Goal: Task Accomplishment & Management: Manage account settings

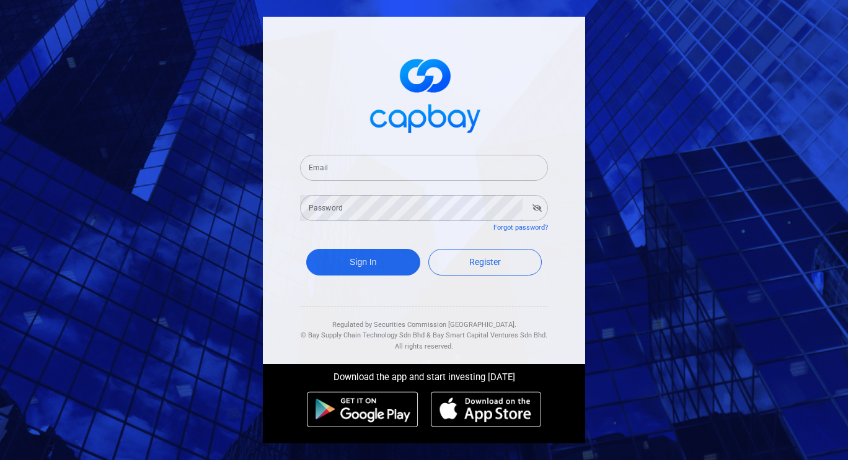
click at [350, 182] on form "Email Email Password Password Forgot password? Sign In Register" at bounding box center [424, 217] width 248 height 154
click at [366, 170] on input "Email" at bounding box center [424, 168] width 248 height 26
type input "[EMAIL_ADDRESS][DOMAIN_NAME]"
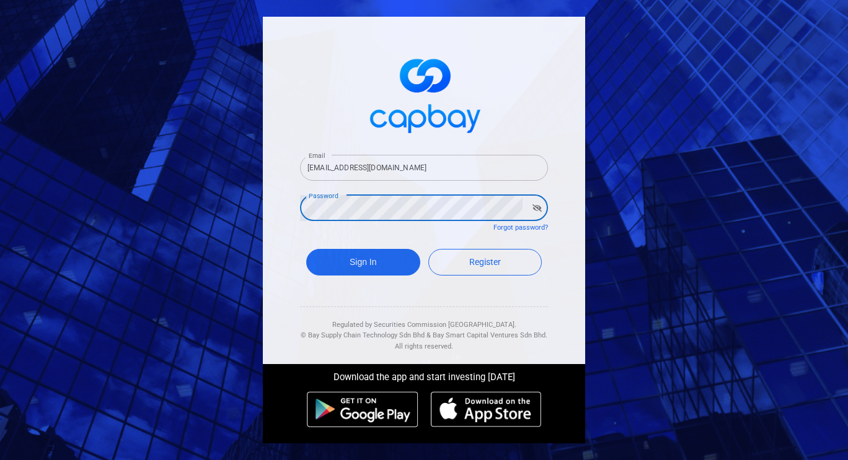
click at [306, 249] on button "Sign In" at bounding box center [363, 262] width 114 height 27
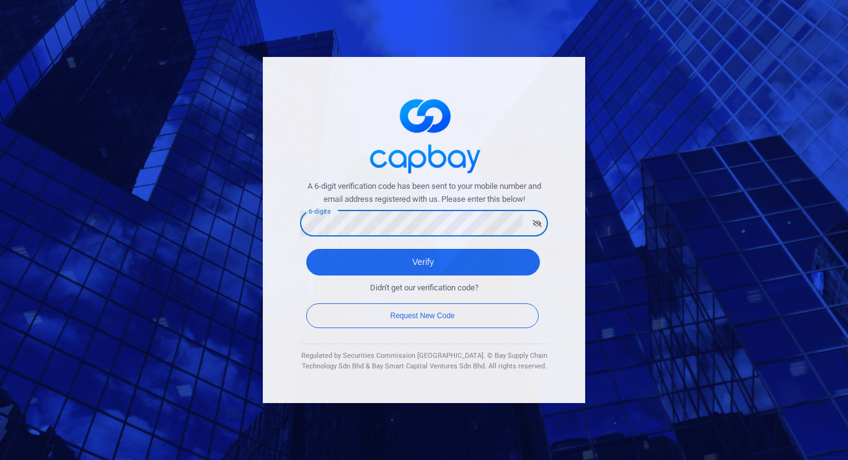
click at [306, 249] on button "Verify" at bounding box center [423, 262] width 234 height 27
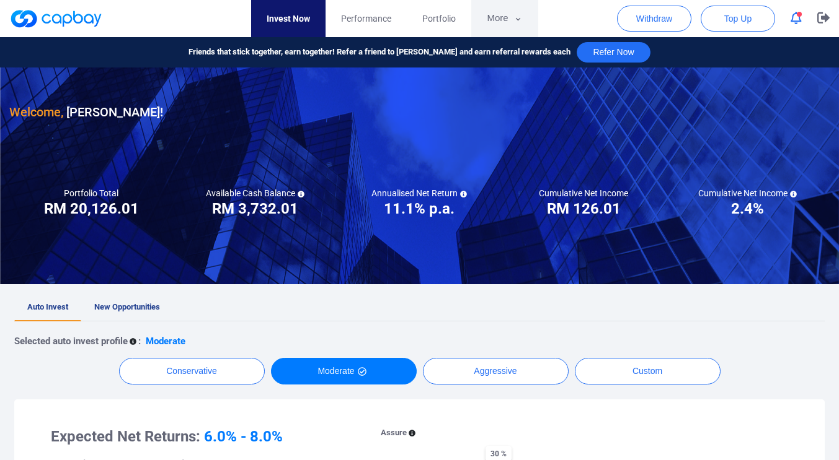
click at [514, 20] on icon "button" at bounding box center [517, 19] width 9 height 11
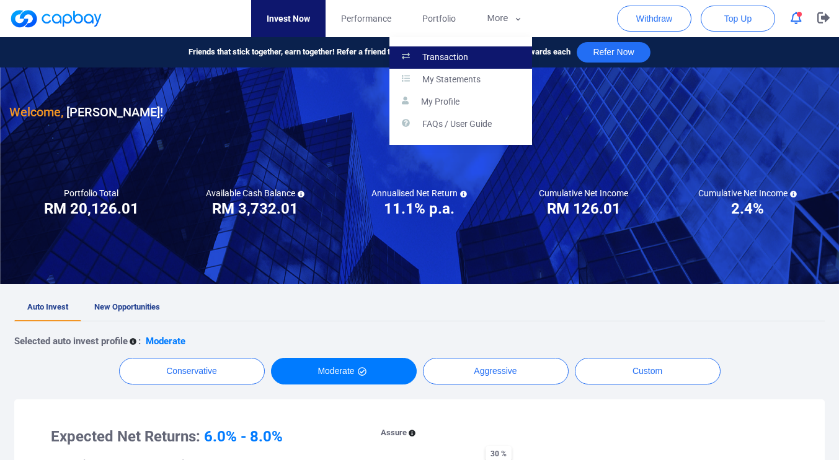
click at [459, 53] on p "Transaction" at bounding box center [445, 57] width 46 height 11
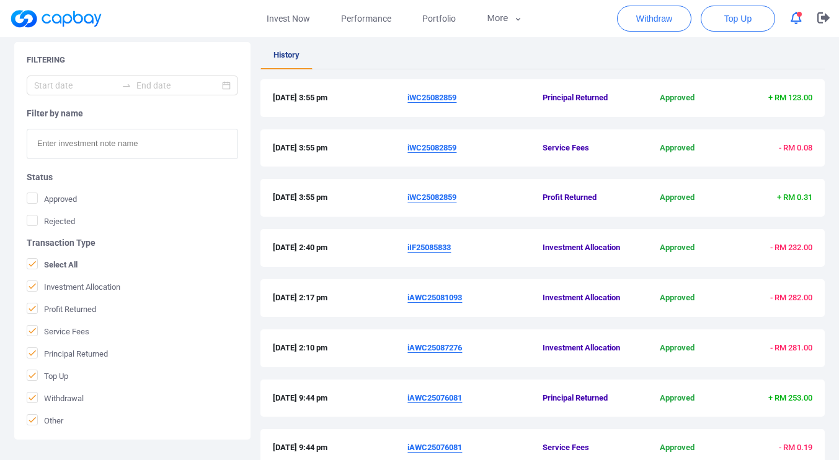
scroll to position [215, 0]
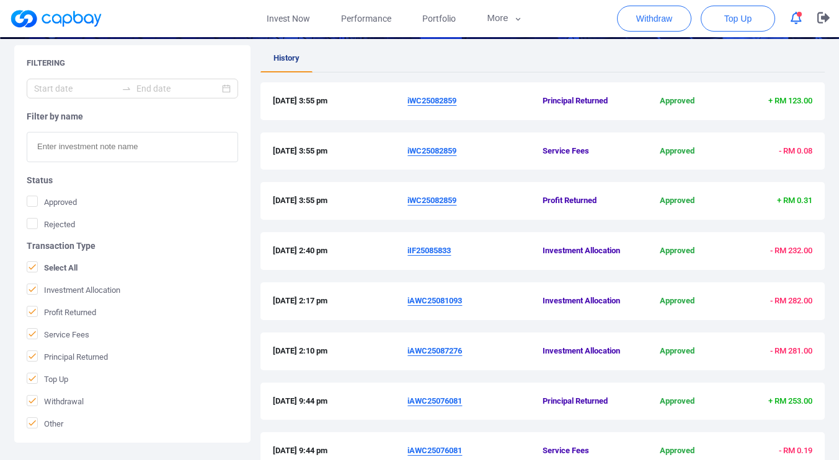
drag, startPoint x: 458, startPoint y: 250, endPoint x: 406, endPoint y: 257, distance: 52.6
click at [406, 257] on div "[DATE] 2:40 pm iIF25085833 Investment Allocation Approved - RM 232.00" at bounding box center [542, 251] width 564 height 38
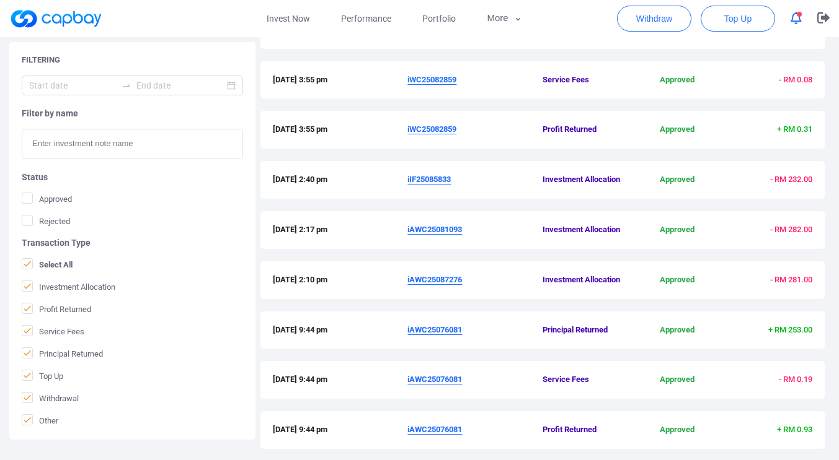
scroll to position [291, 0]
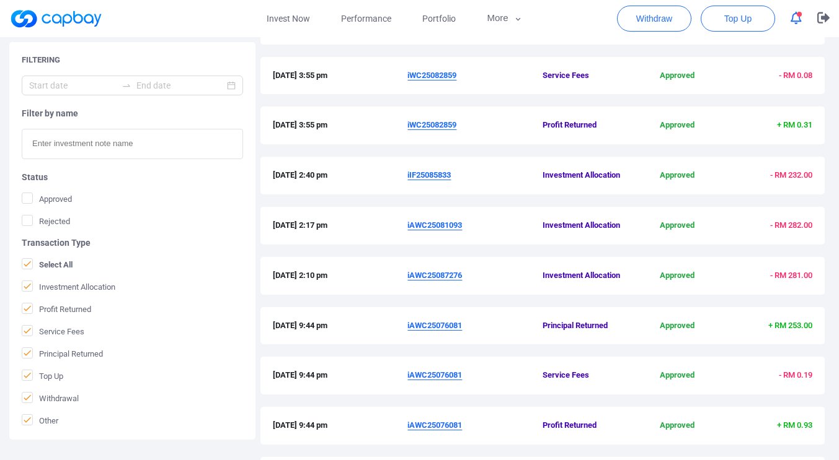
drag, startPoint x: 465, startPoint y: 275, endPoint x: 454, endPoint y: 276, distance: 11.9
click at [462, 275] on span "iAWC25087276" at bounding box center [474, 276] width 135 height 13
drag, startPoint x: 454, startPoint y: 276, endPoint x: 422, endPoint y: 277, distance: 31.6
click at [424, 277] on u "iAWC25087276" at bounding box center [434, 275] width 55 height 9
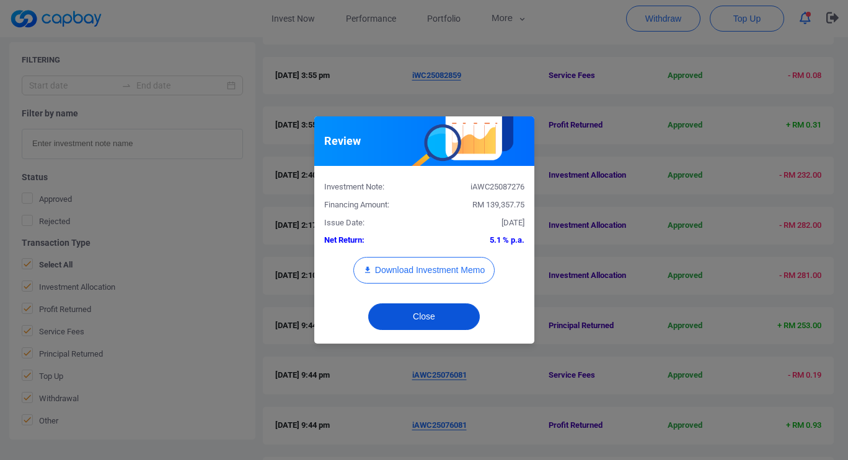
click at [465, 314] on button "Close" at bounding box center [424, 317] width 112 height 27
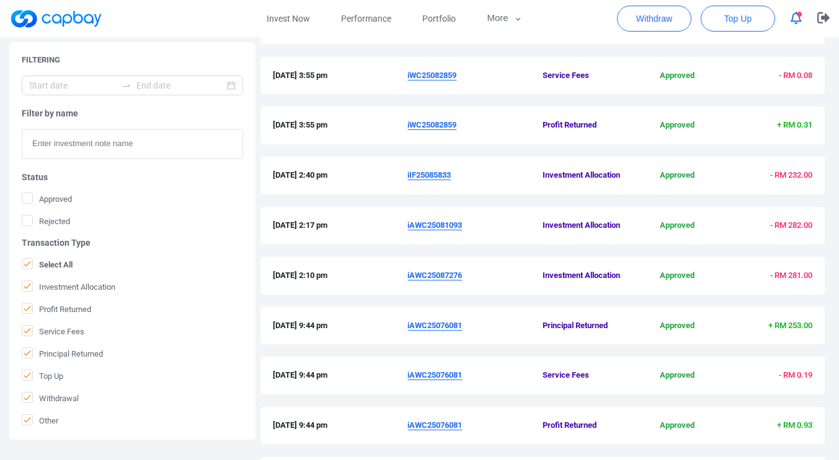
click at [487, 284] on div "[DATE] 2:10 pm iAWC25087276 Investment Allocation Approved - RM 281.00" at bounding box center [542, 276] width 564 height 38
drag, startPoint x: 468, startPoint y: 275, endPoint x: 408, endPoint y: 279, distance: 60.2
click at [408, 279] on span "iAWC25087276" at bounding box center [474, 276] width 135 height 13
copy u "iAWC25087276"
drag, startPoint x: 465, startPoint y: 226, endPoint x: 407, endPoint y: 232, distance: 58.0
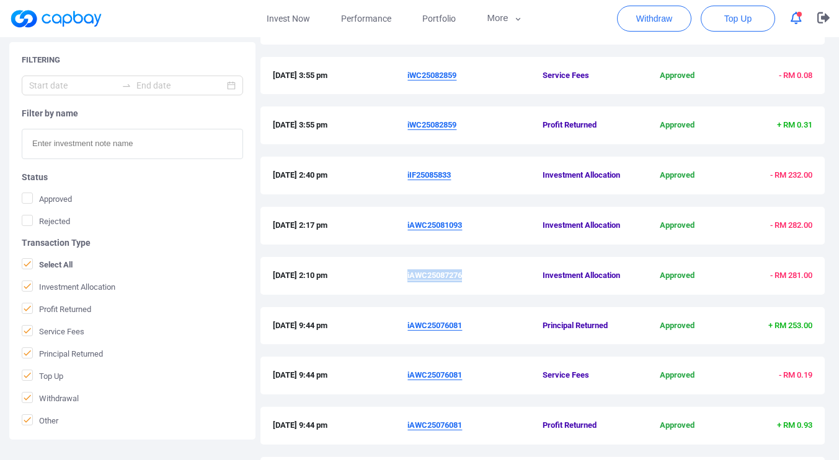
click at [407, 232] on div "[DATE] 2:17 pm iAWC25081093 Investment Allocation Approved - RM 282.00" at bounding box center [542, 226] width 564 height 38
copy div "iAWC25081093"
drag, startPoint x: 454, startPoint y: 176, endPoint x: 405, endPoint y: 181, distance: 48.6
click at [405, 181] on div "[DATE] 2:40 pm iIF25085833 Investment Allocation Approved - RM 232.00" at bounding box center [542, 175] width 539 height 13
copy div "iIF25085833"
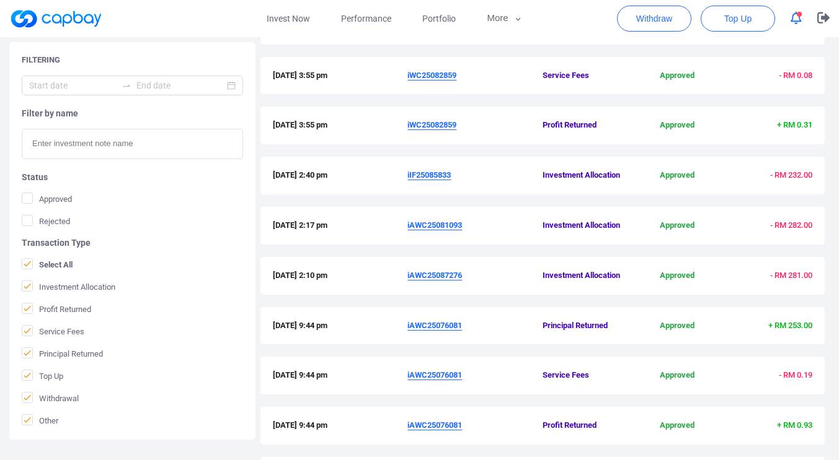
click at [464, 128] on span "iWC25082859" at bounding box center [474, 125] width 135 height 13
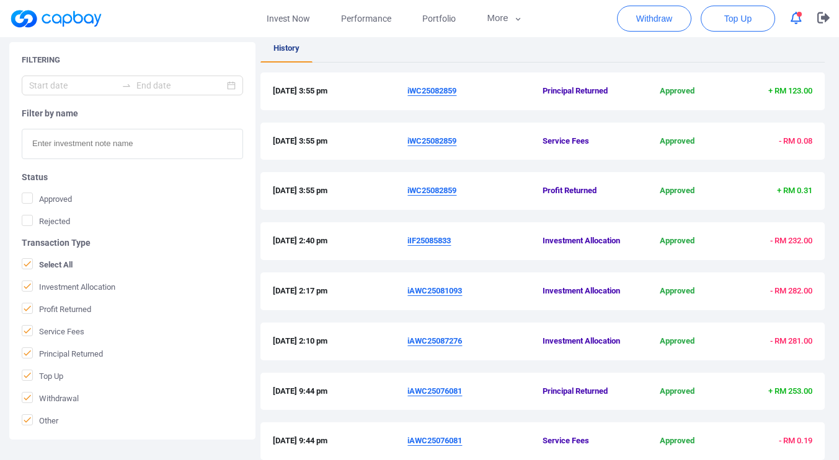
scroll to position [223, 0]
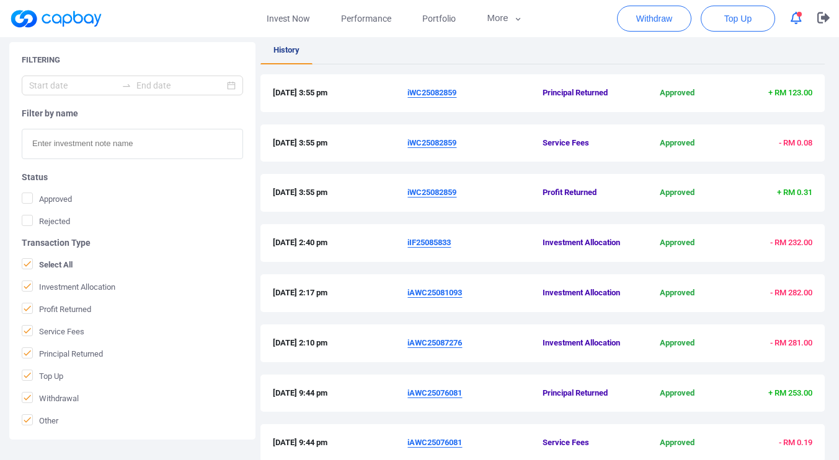
drag, startPoint x: 458, startPoint y: 193, endPoint x: 400, endPoint y: 198, distance: 57.9
click at [400, 198] on div "[DATE] 3:55 pm iWC25082859 Profit Returned Approved + RM 0.31" at bounding box center [542, 193] width 539 height 13
copy div "iWC25082859"
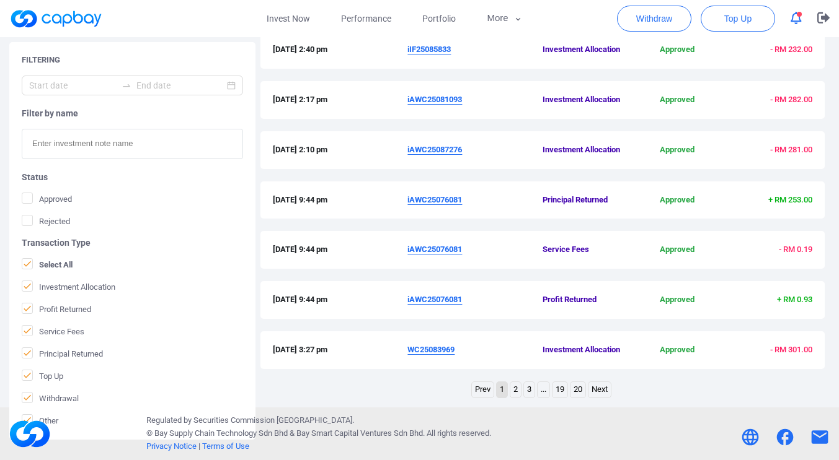
scroll to position [231, 0]
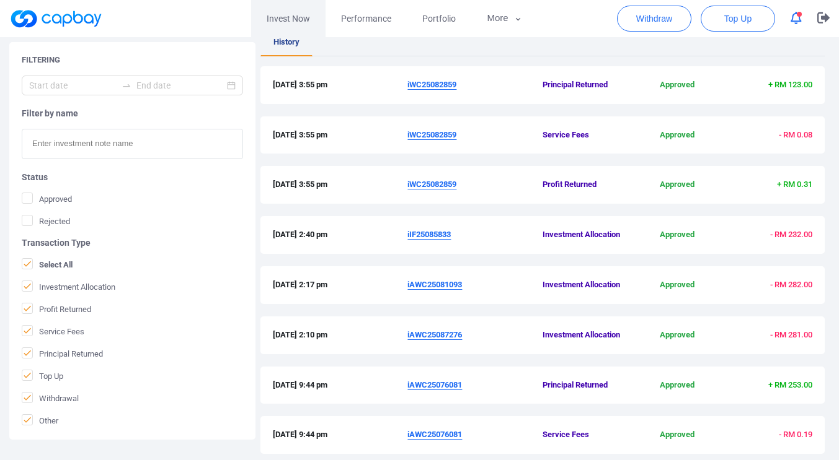
click at [296, 21] on link "Invest Now" at bounding box center [288, 18] width 74 height 37
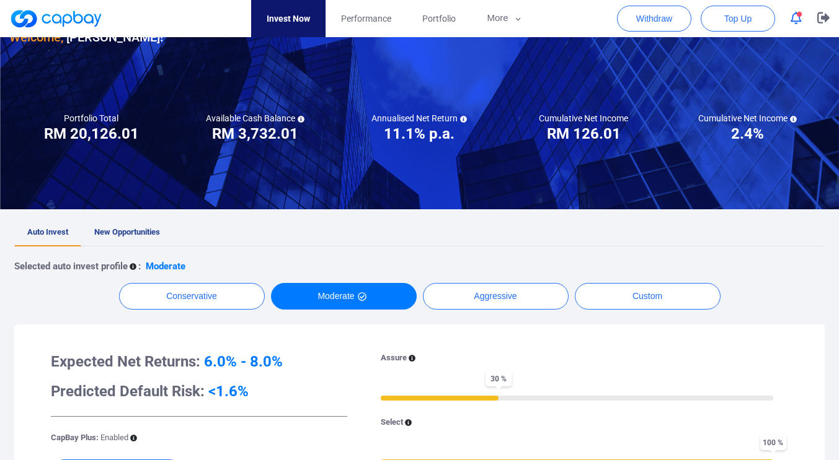
scroll to position [76, 0]
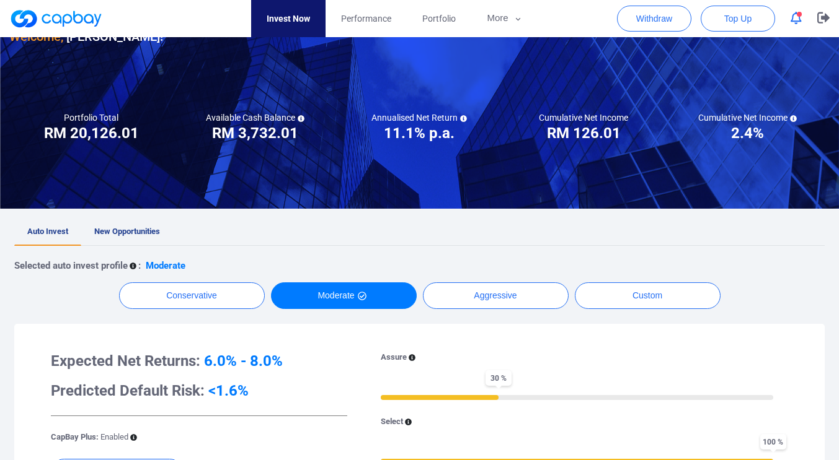
click at [795, 17] on icon "button" at bounding box center [795, 18] width 11 height 13
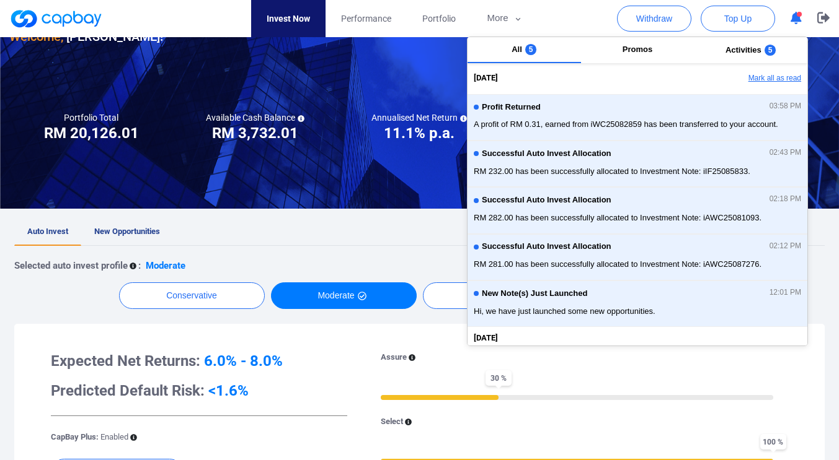
click at [754, 79] on button "Mark all as read" at bounding box center [740, 78] width 133 height 21
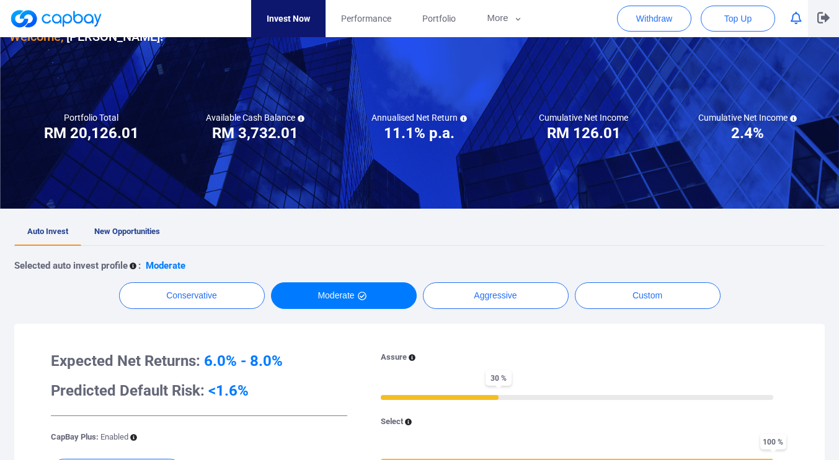
click at [819, 19] on icon "button" at bounding box center [823, 18] width 12 height 12
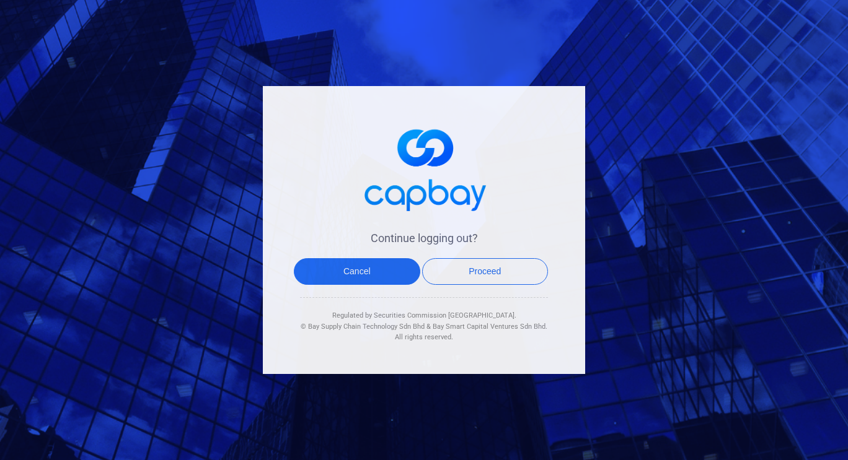
click at [762, 182] on div "Continue logging out? Cancel Proceed Regulated by Securities Commission Malaysi…" at bounding box center [424, 230] width 848 height 460
click at [515, 267] on button "Proceed" at bounding box center [485, 271] width 126 height 27
